Goal: Find specific page/section: Find specific page/section

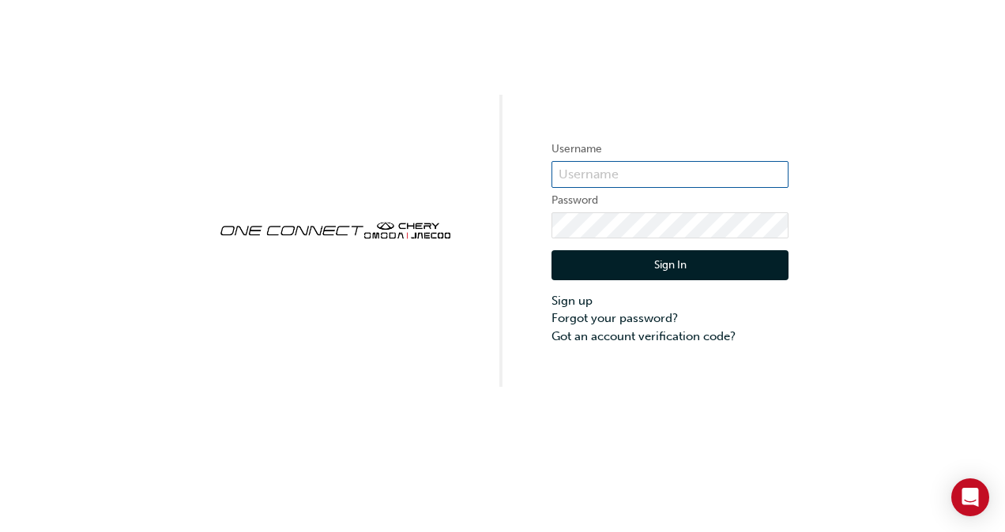
type input "ONE00154"
click at [619, 269] on button "Sign In" at bounding box center [669, 265] width 237 height 30
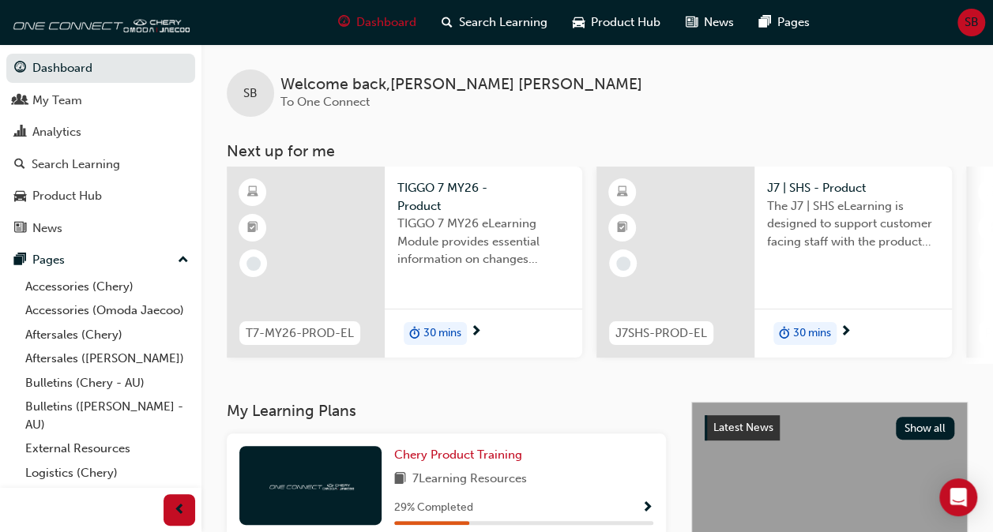
click at [578, 411] on h3 "My Learning Plans" at bounding box center [446, 411] width 439 height 18
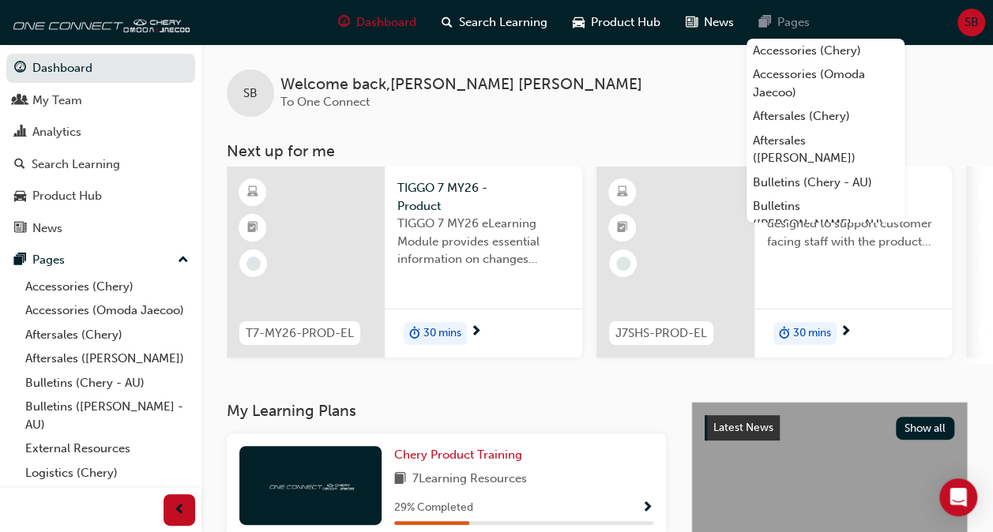
click at [778, 10] on div "Pages" at bounding box center [784, 22] width 76 height 32
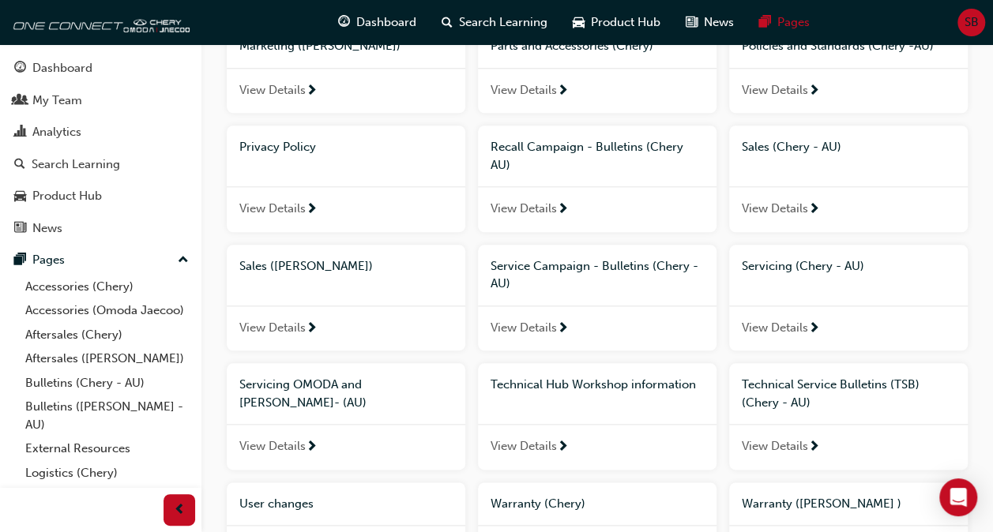
scroll to position [689, 0]
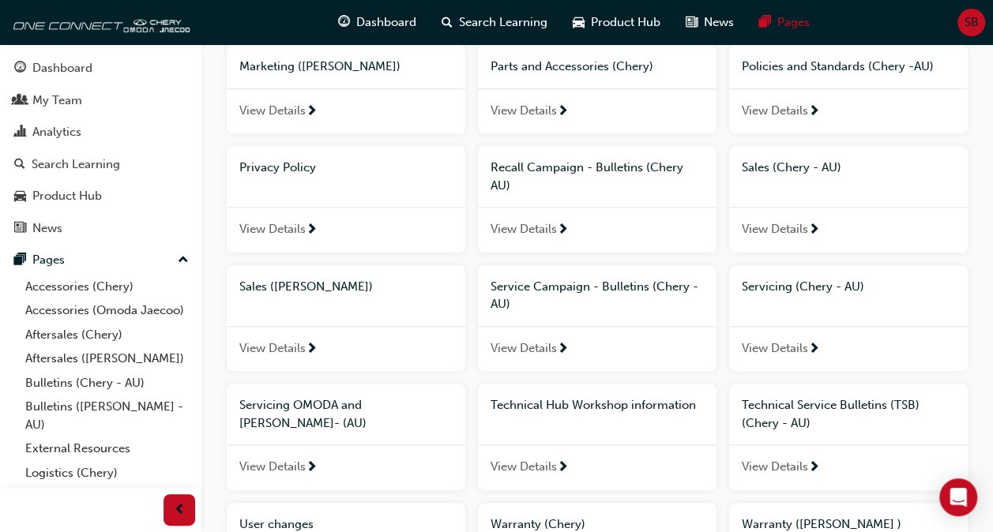
click at [784, 224] on span "View Details" at bounding box center [775, 229] width 66 height 18
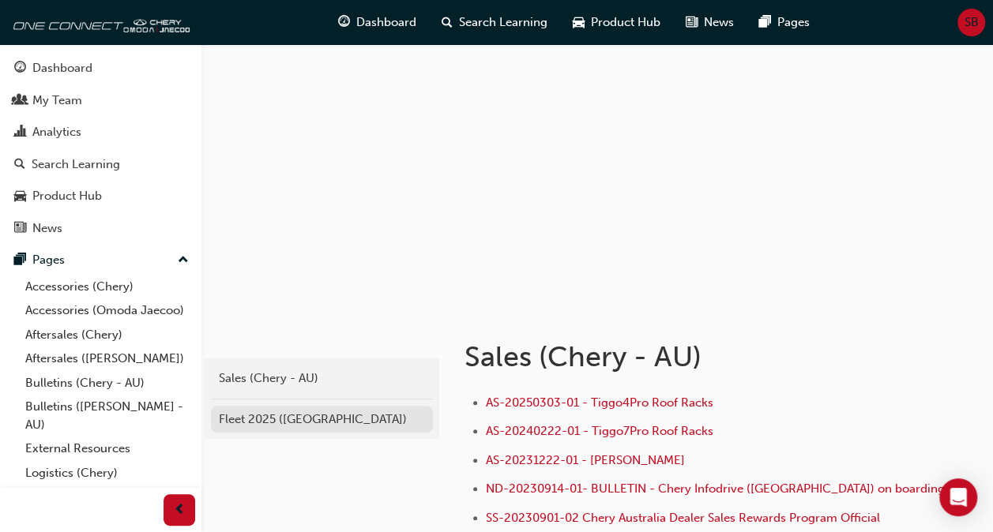
click at [281, 423] on div "Fleet 2025 ([GEOGRAPHIC_DATA])" at bounding box center [322, 420] width 206 height 18
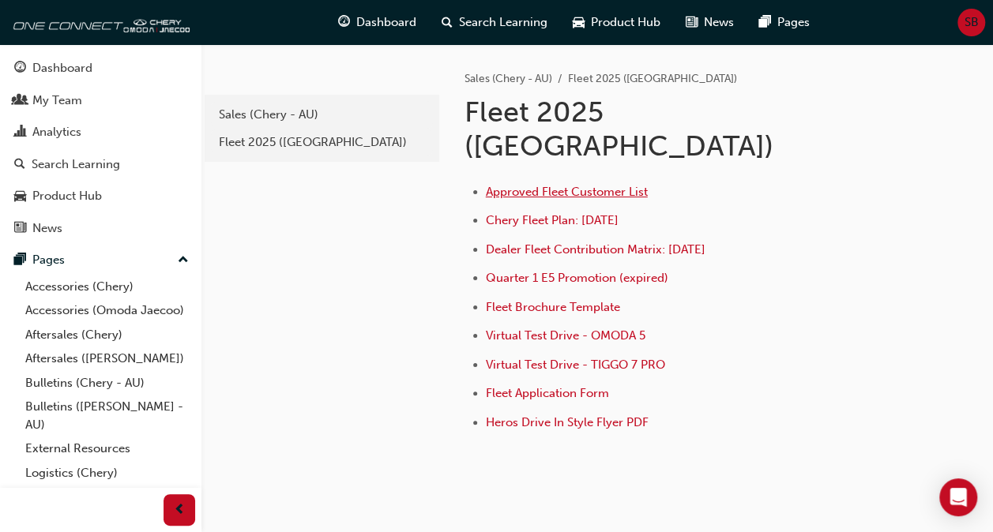
click at [564, 185] on span "Approved Fleet Customer List" at bounding box center [567, 192] width 162 height 14
